Goal: Transaction & Acquisition: Purchase product/service

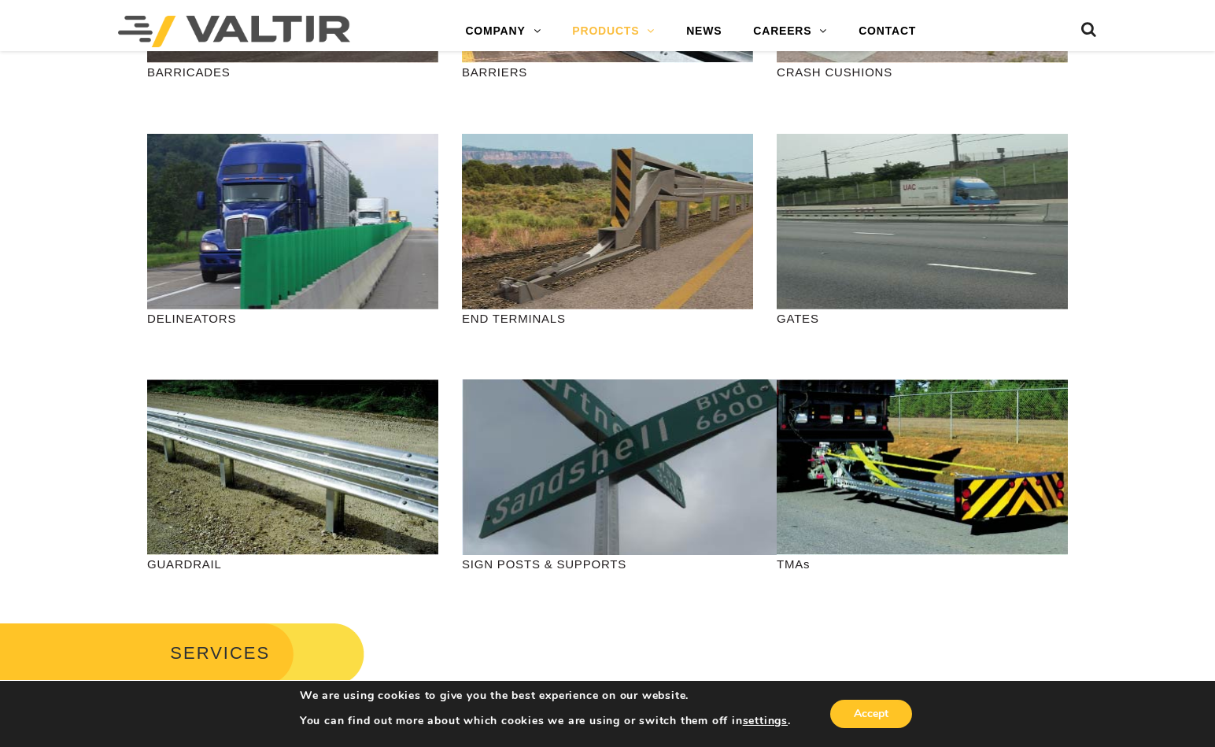
scroll to position [551, 0]
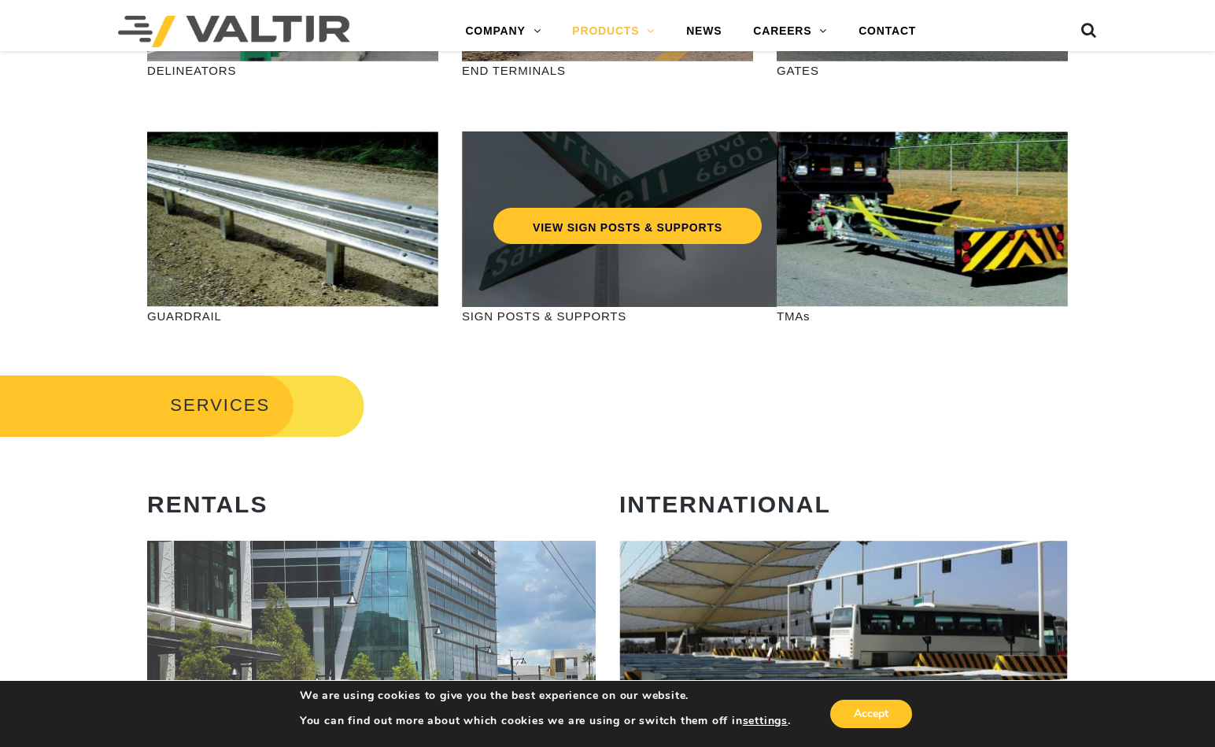
click at [586, 279] on div "VIEW SIGN POSTS & SUPPORTS" at bounding box center [627, 218] width 331 height 175
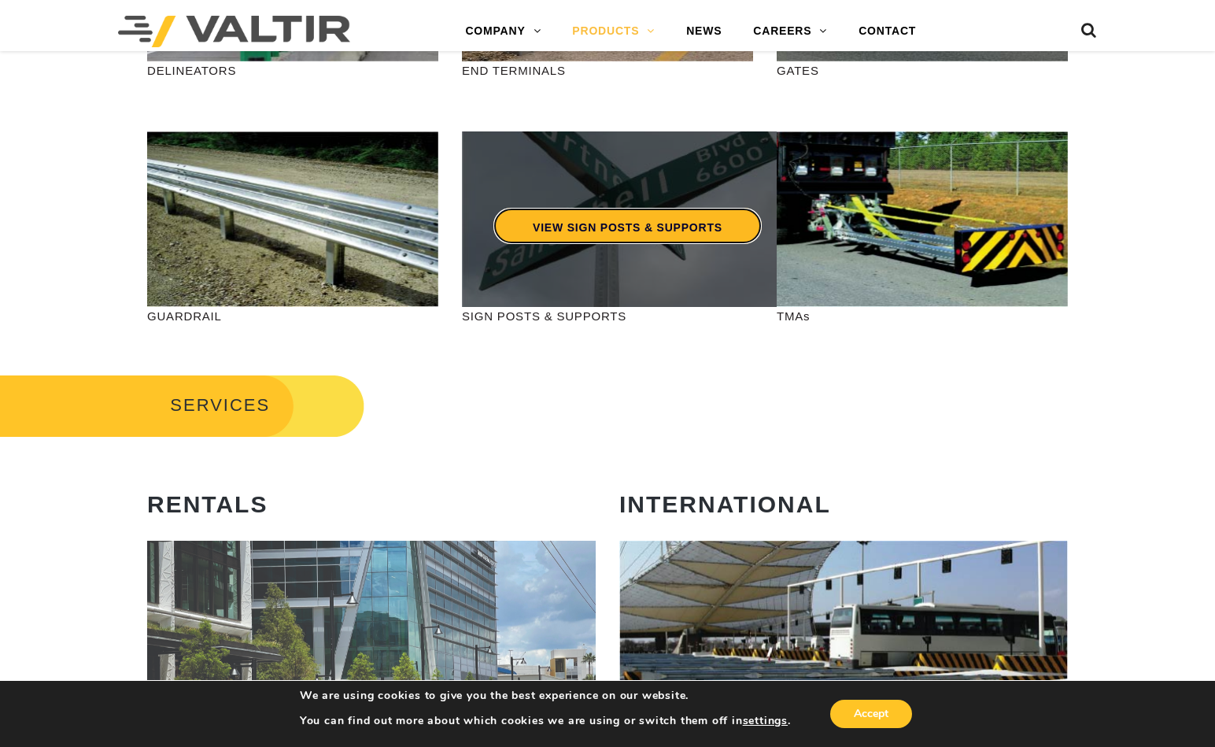
click at [600, 231] on link "VIEW SIGN POSTS & SUPPORTS" at bounding box center [627, 226] width 268 height 36
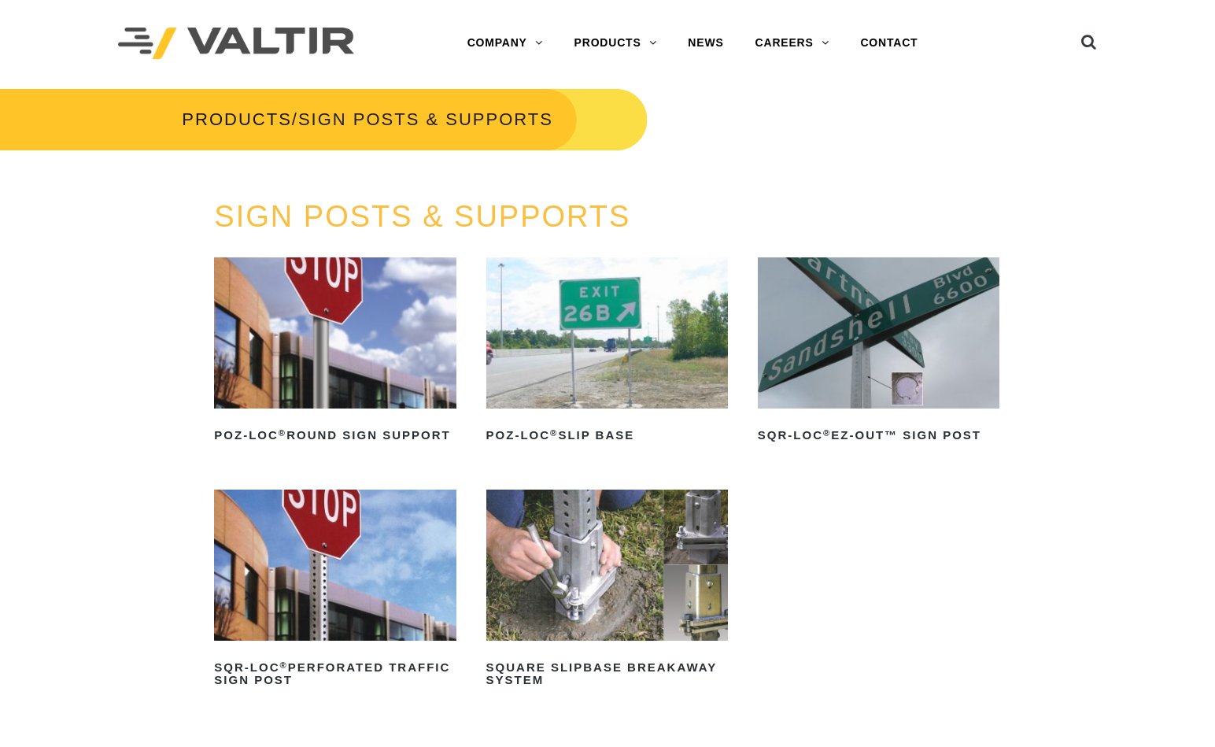
scroll to position [157, 0]
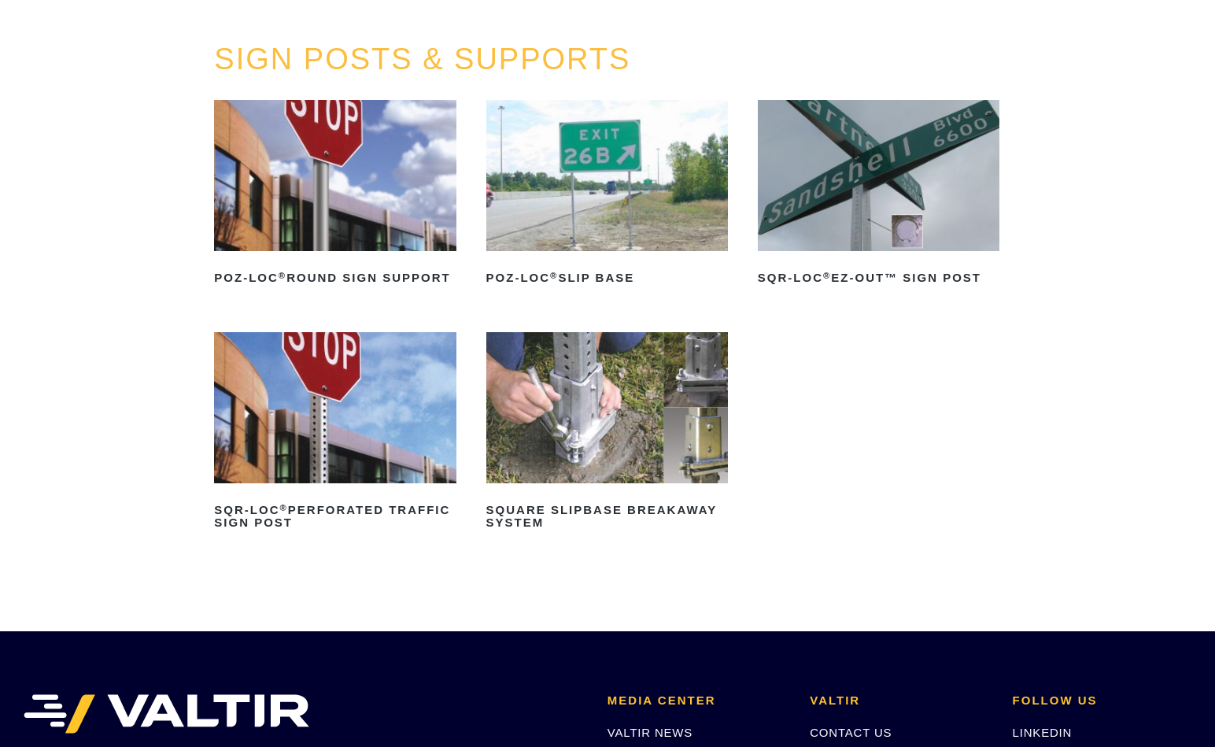
click at [570, 404] on img at bounding box center [607, 407] width 242 height 151
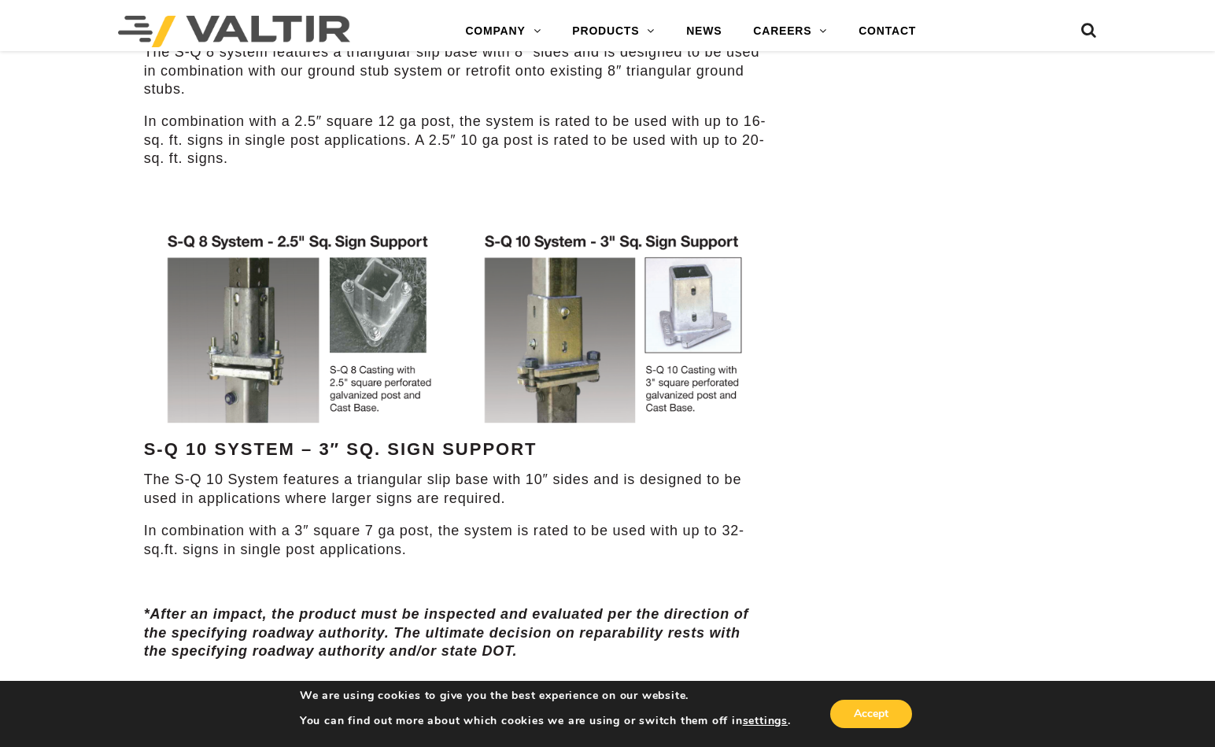
scroll to position [942, 0]
